Goal: Obtain resource: Download file/media

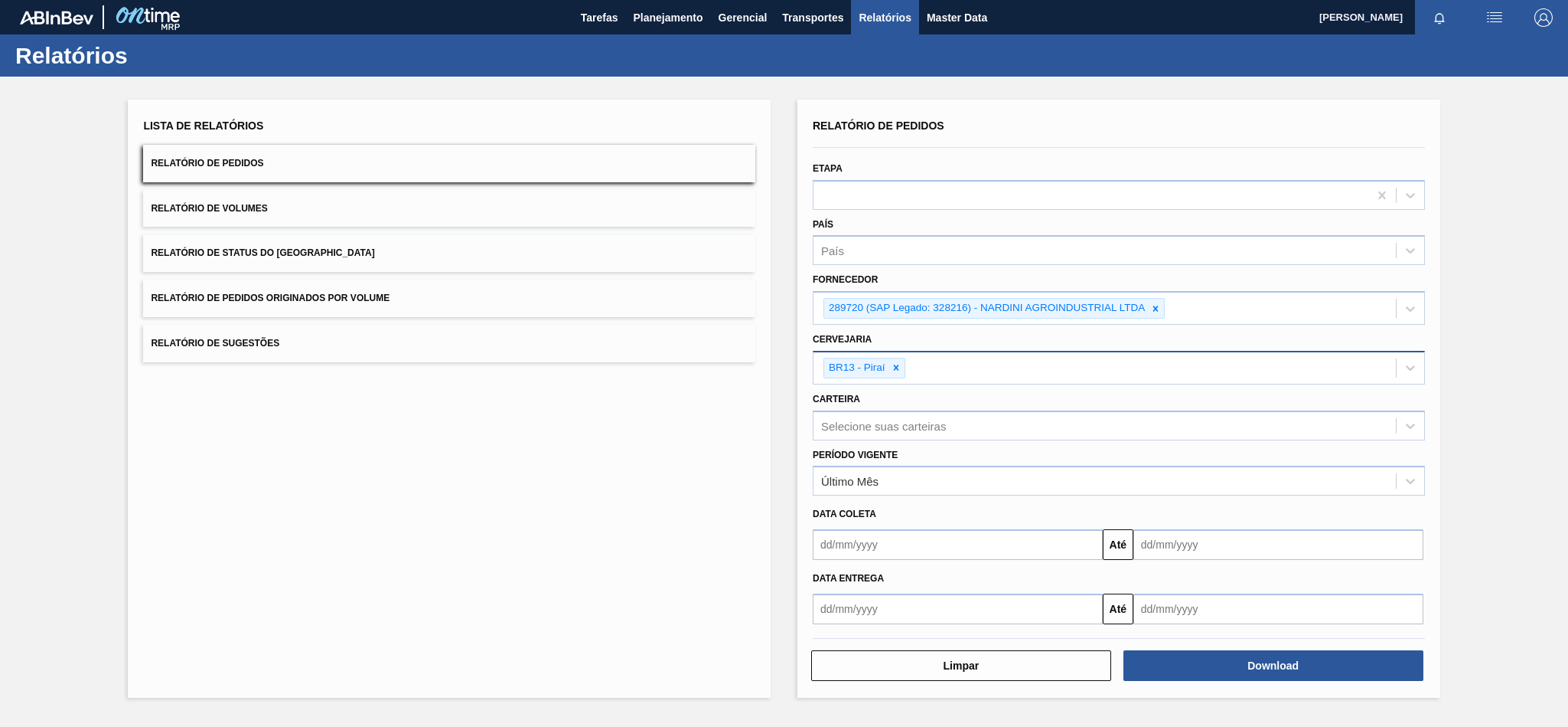
click at [906, 370] on div "BR13 - Piraí" at bounding box center [864, 368] width 82 height 21
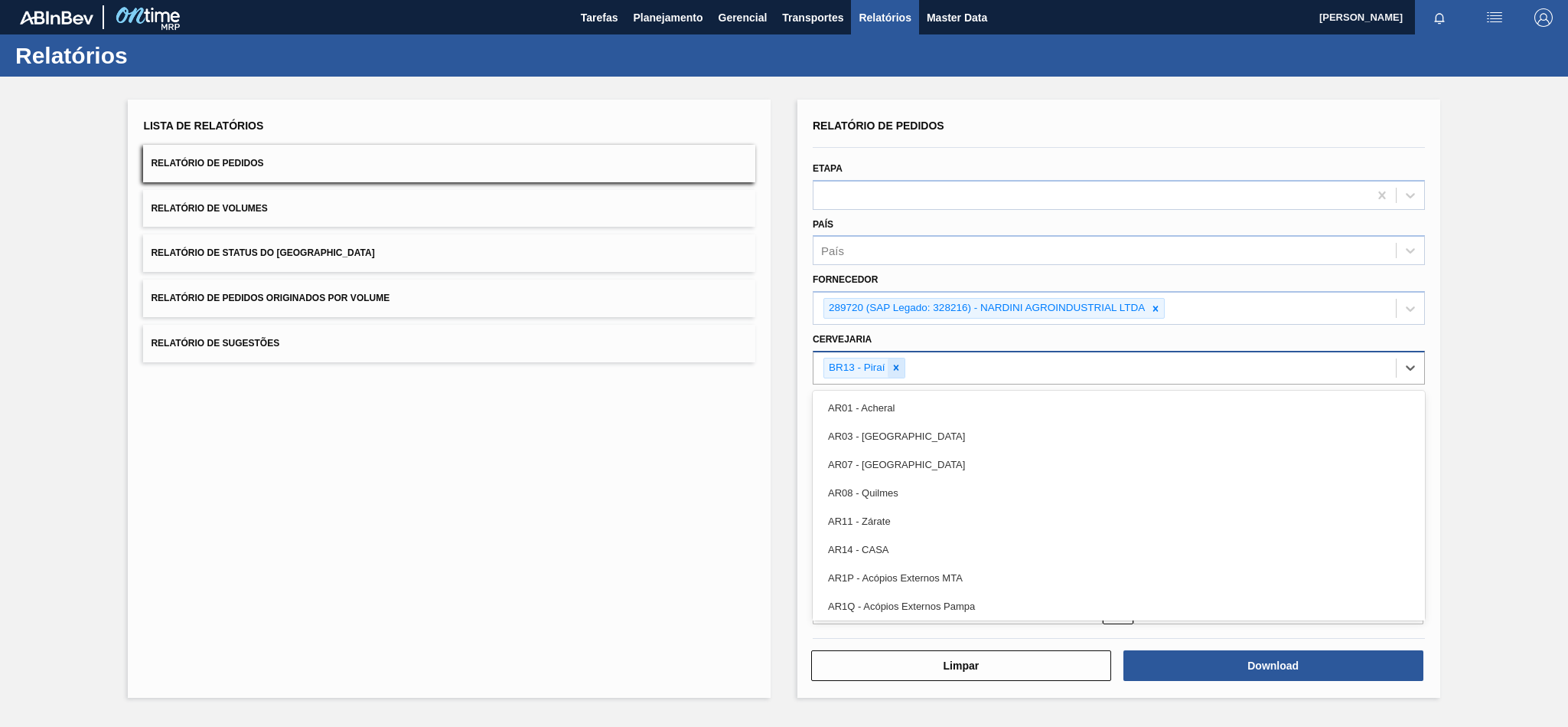
click at [900, 370] on icon at bounding box center [896, 368] width 11 height 11
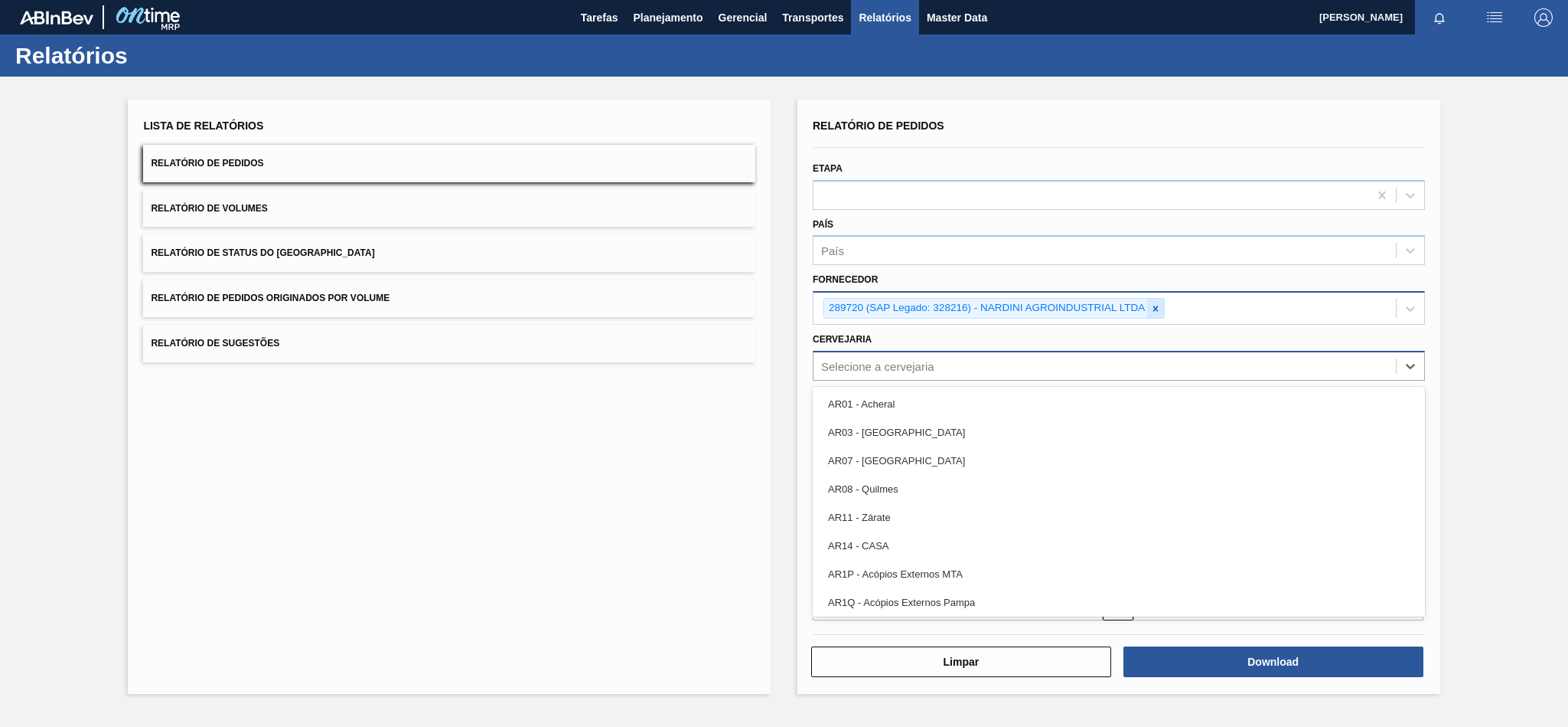
click at [1154, 304] on icon at bounding box center [1156, 309] width 11 height 11
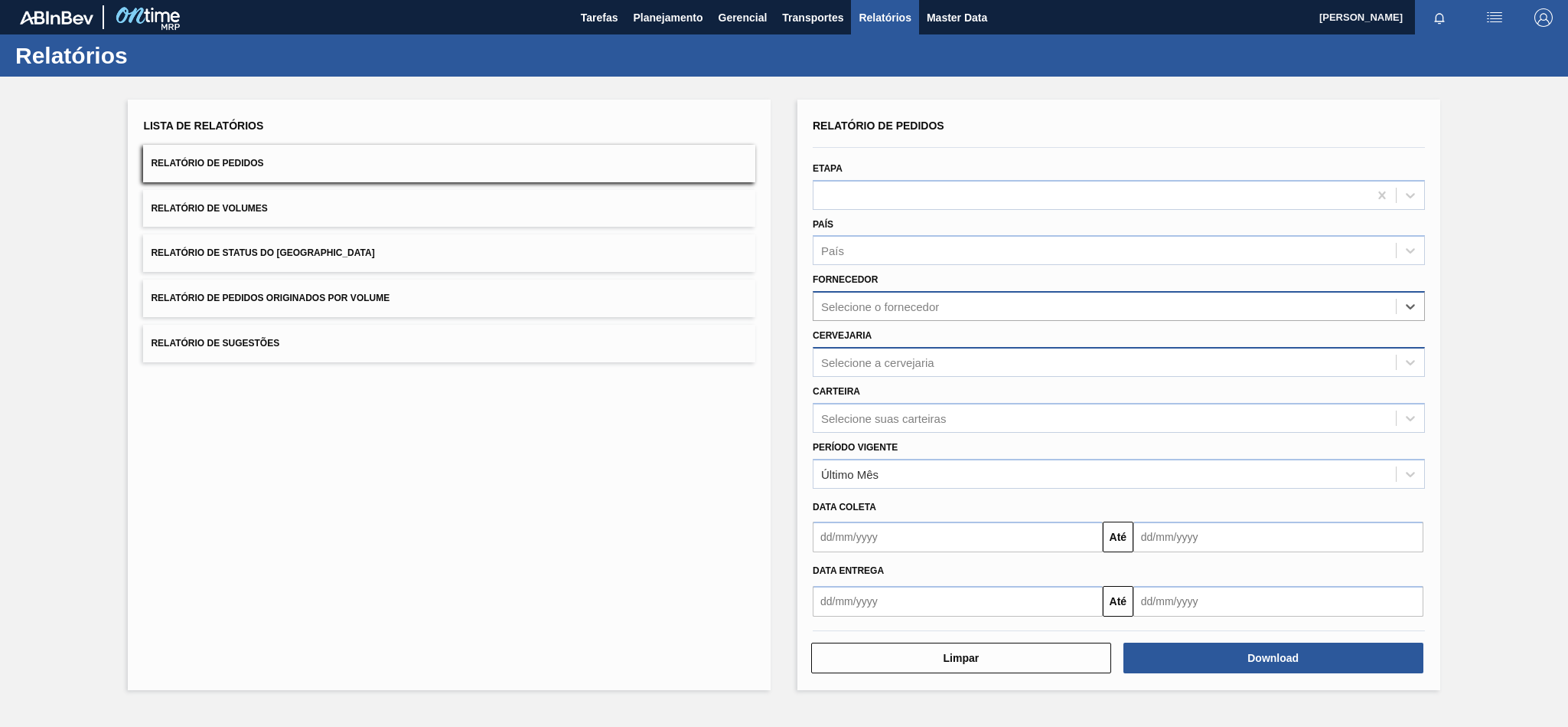
paste input "321816"
type input "321816"
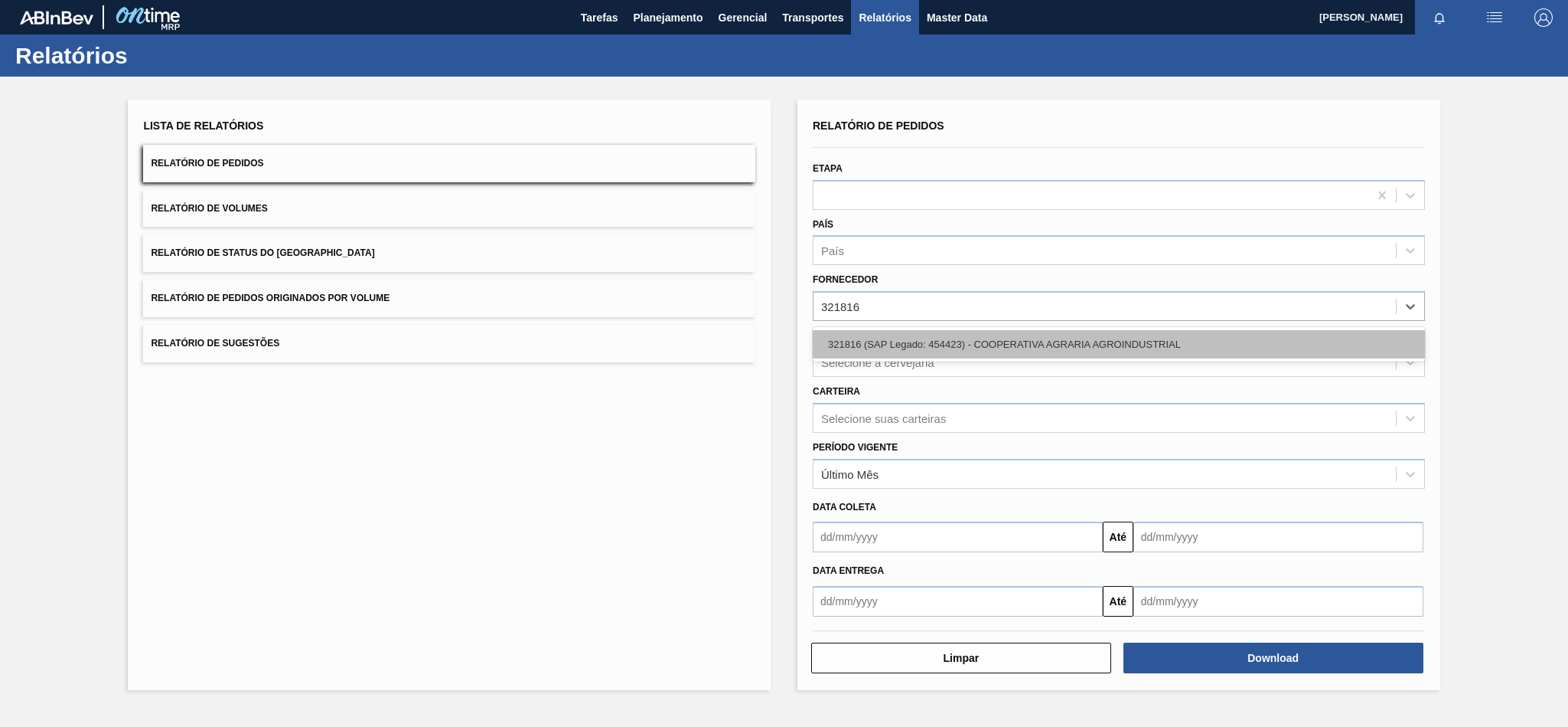
click at [917, 339] on div "321816 (SAP Legado: 454423) - COOPERATIVA AGRARIA AGROINDUSTRIAL" at bounding box center [1119, 344] width 612 height 29
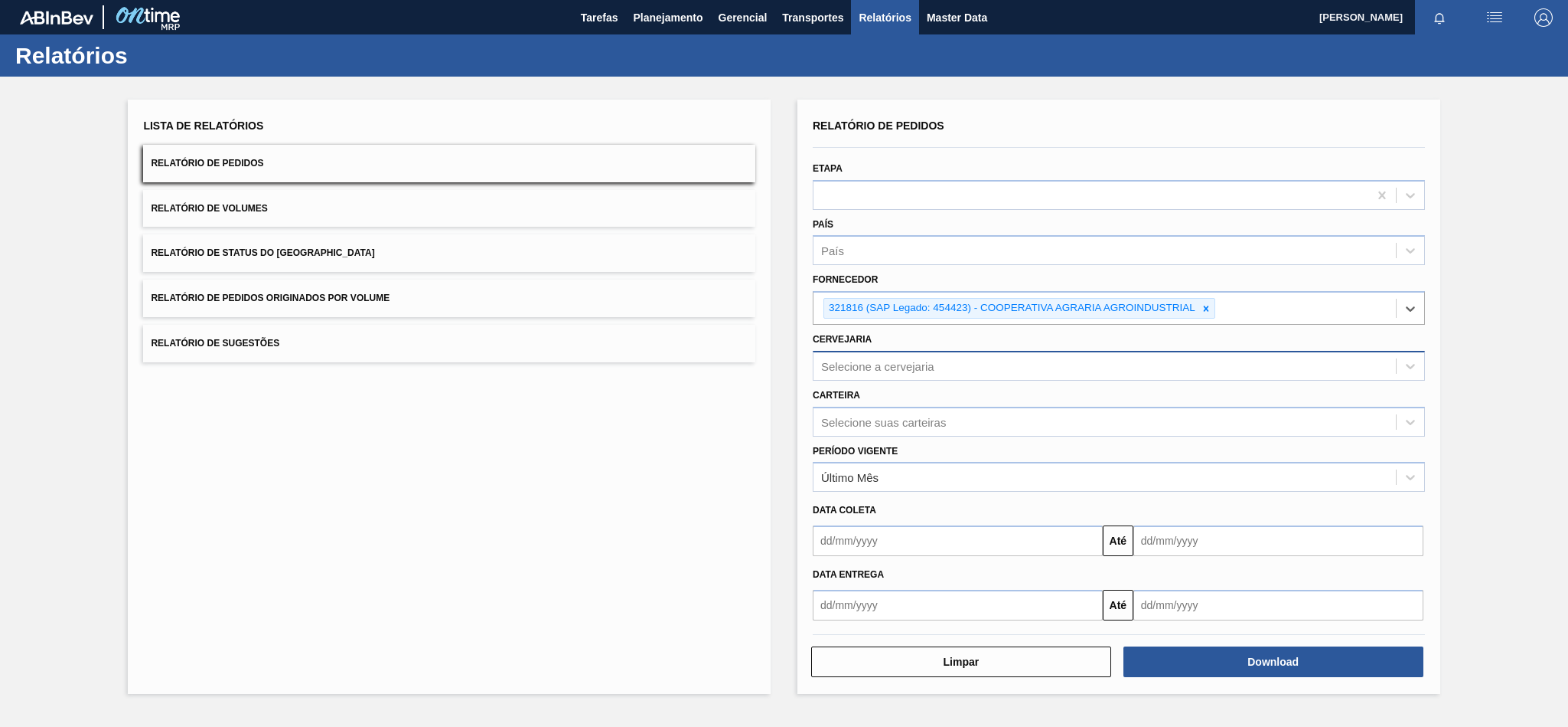
click at [873, 363] on div "Selecione a cervejaria" at bounding box center [878, 365] width 113 height 13
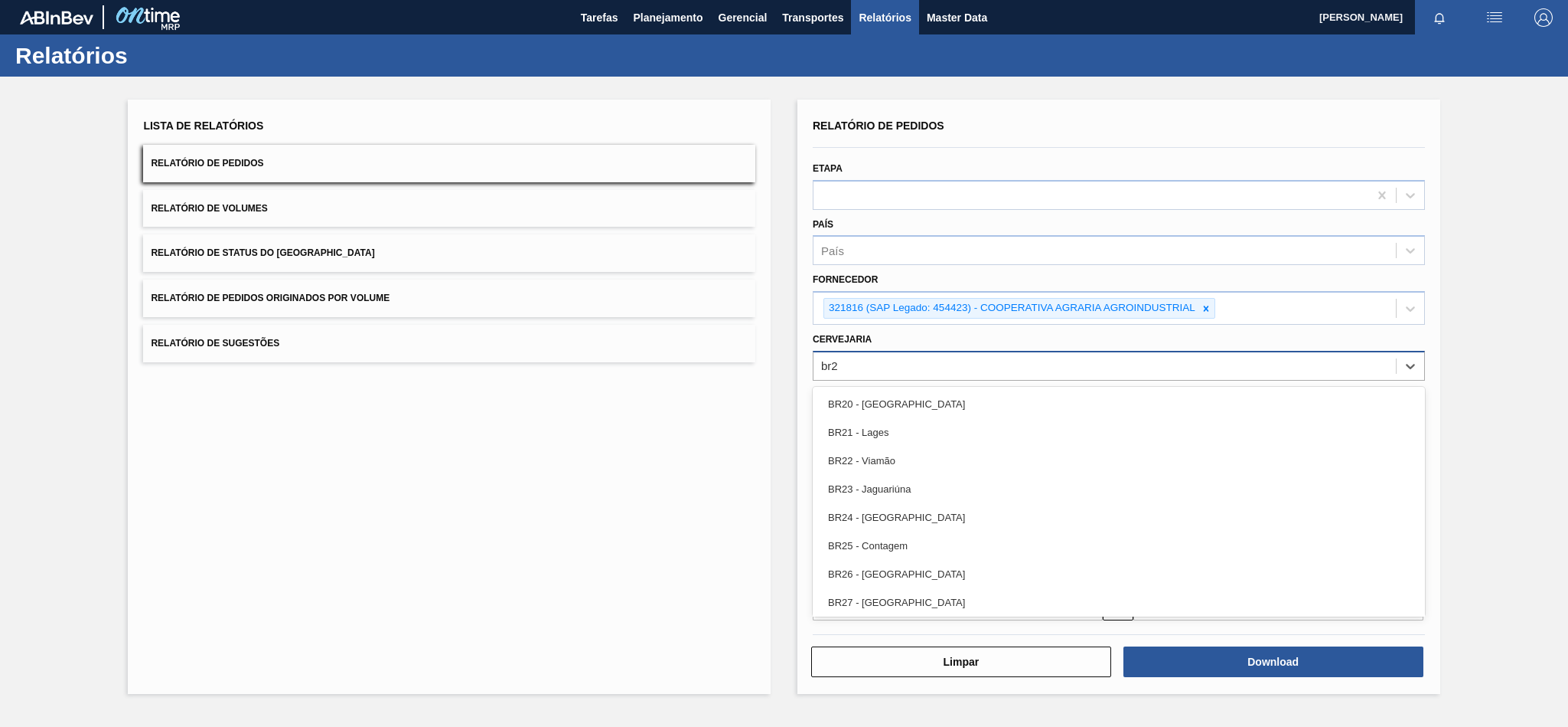
type input "br23"
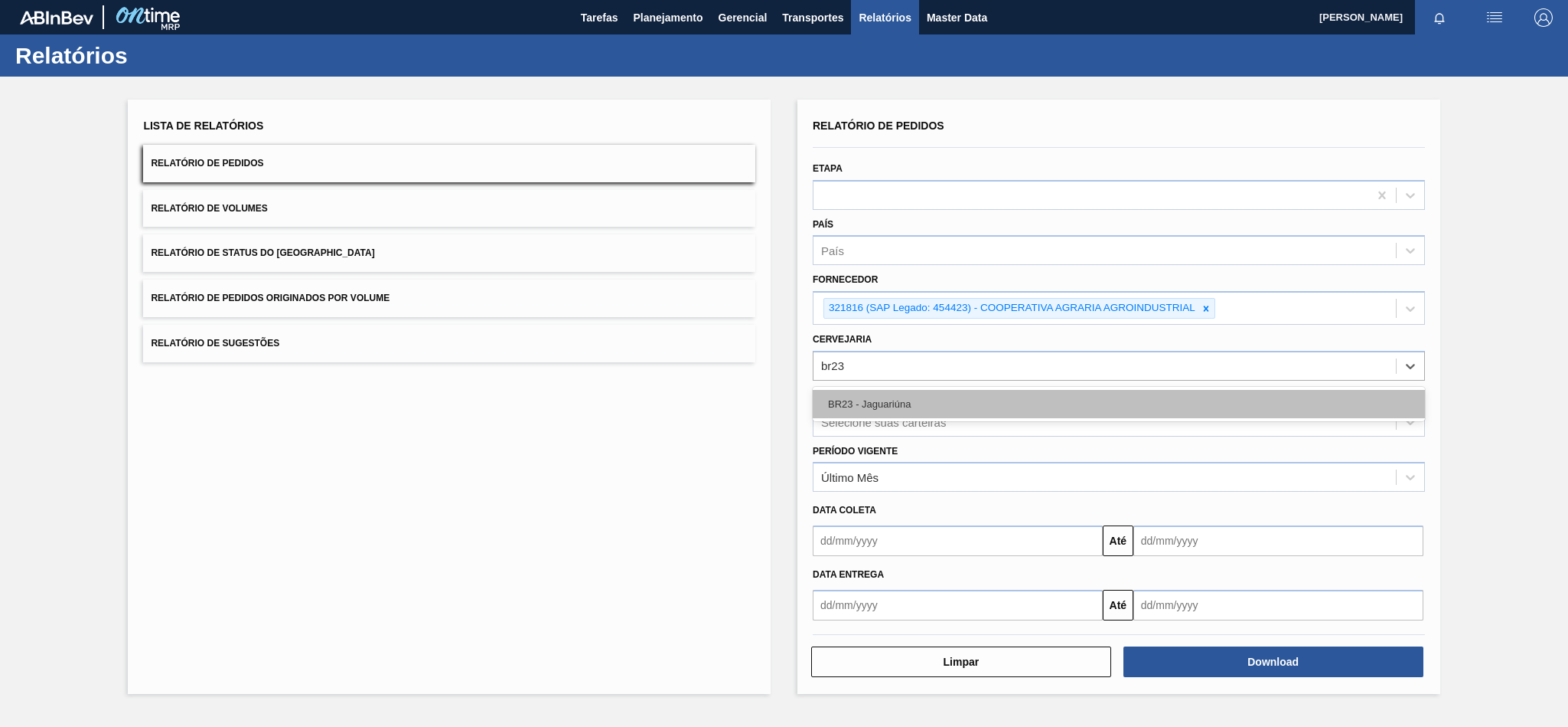
click at [873, 391] on div "BR23 - Jaguariúna" at bounding box center [1119, 404] width 612 height 29
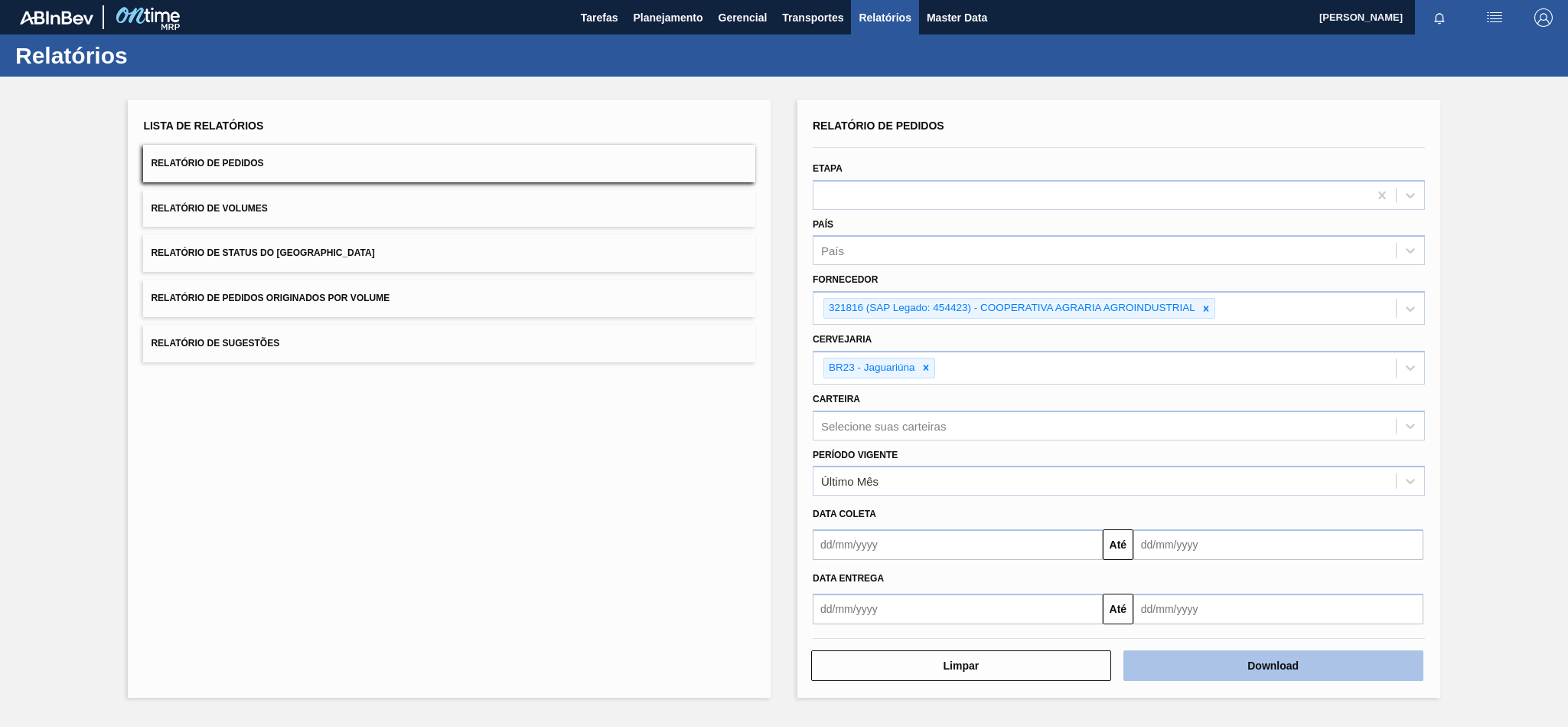
click at [1222, 672] on button "Download" at bounding box center [1273, 665] width 300 height 31
